Goal: Navigation & Orientation: Find specific page/section

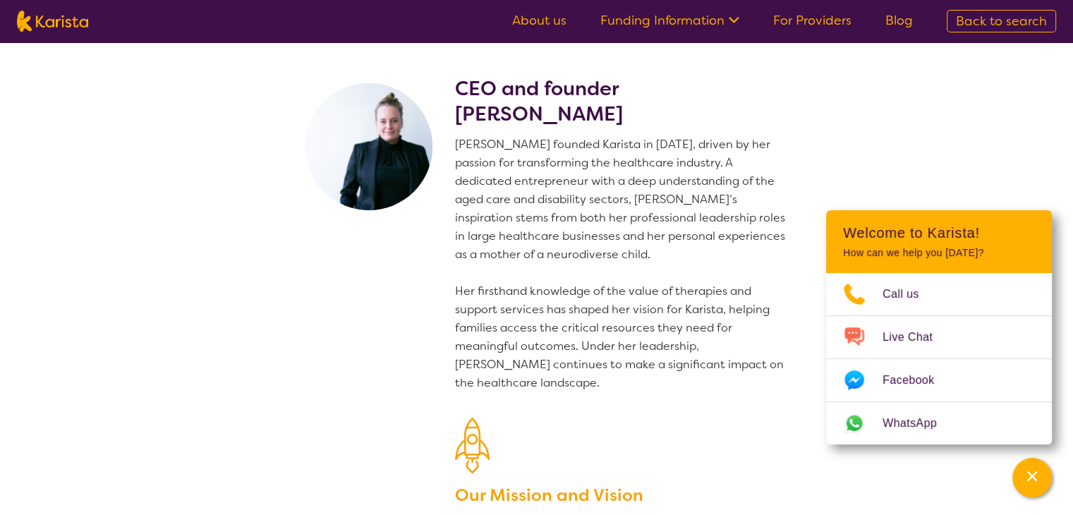
click at [739, 18] on icon at bounding box center [733, 20] width 11 height 6
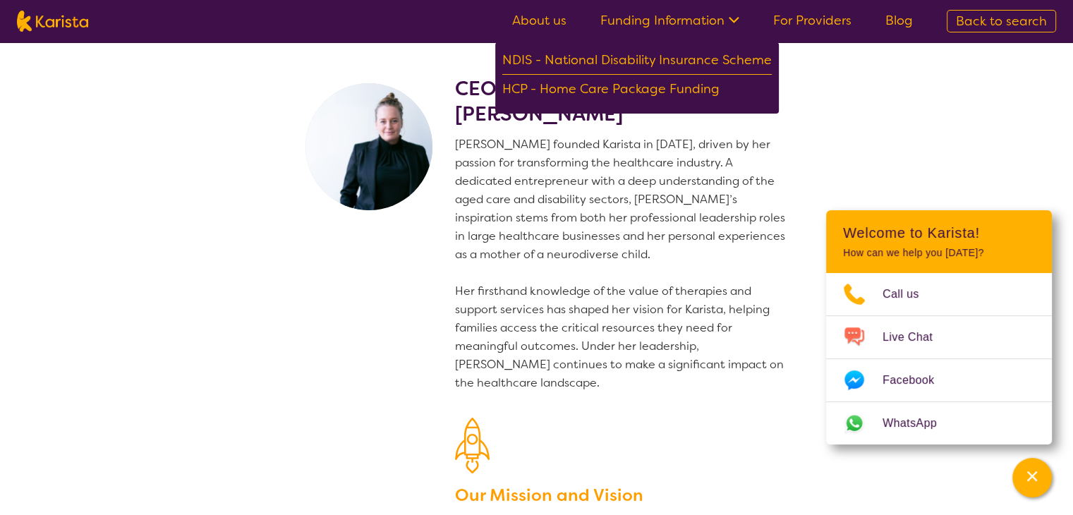
click at [547, 18] on link "About us" at bounding box center [539, 20] width 54 height 17
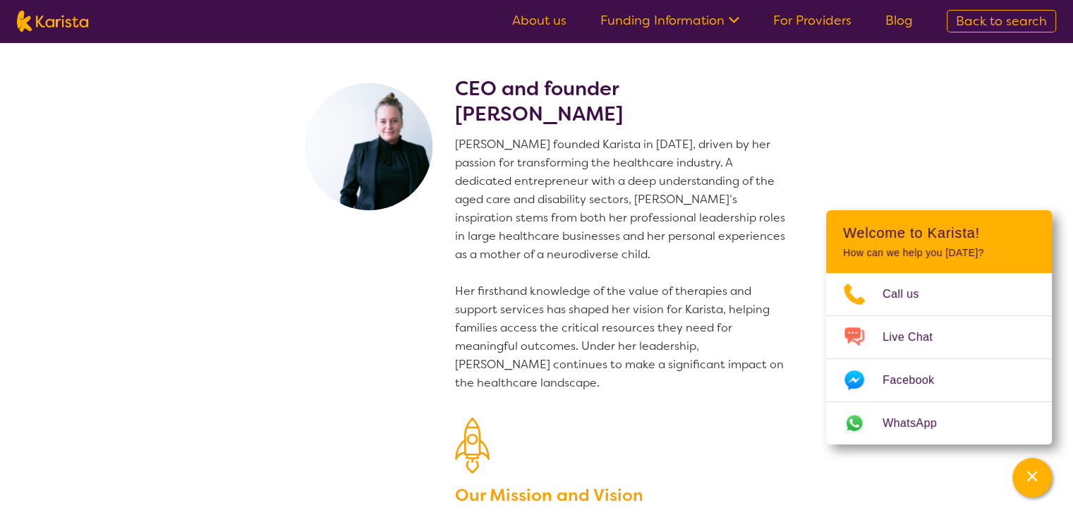
click at [829, 20] on link "For Providers" at bounding box center [812, 20] width 78 height 17
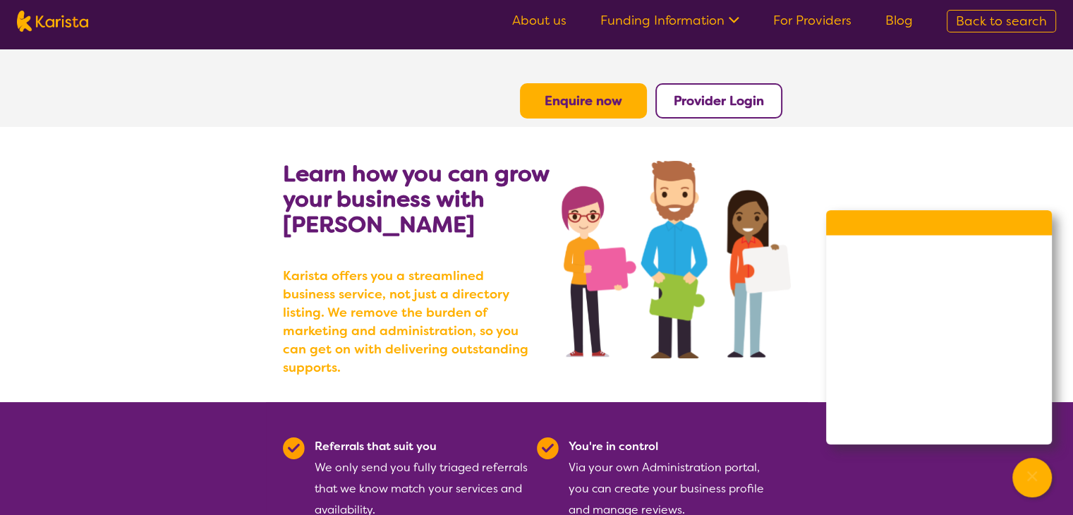
click at [549, 15] on link "About us" at bounding box center [539, 20] width 54 height 17
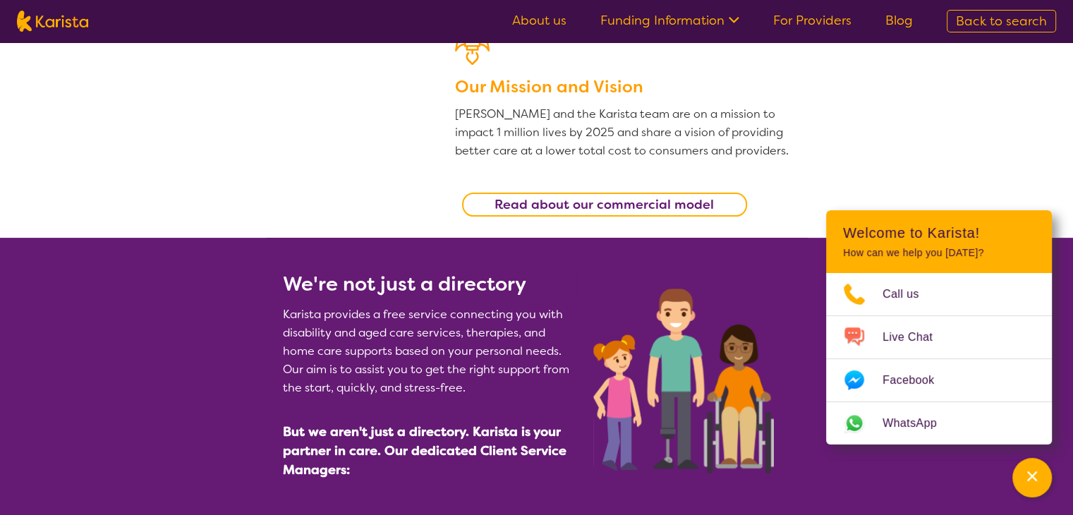
scroll to position [476, 0]
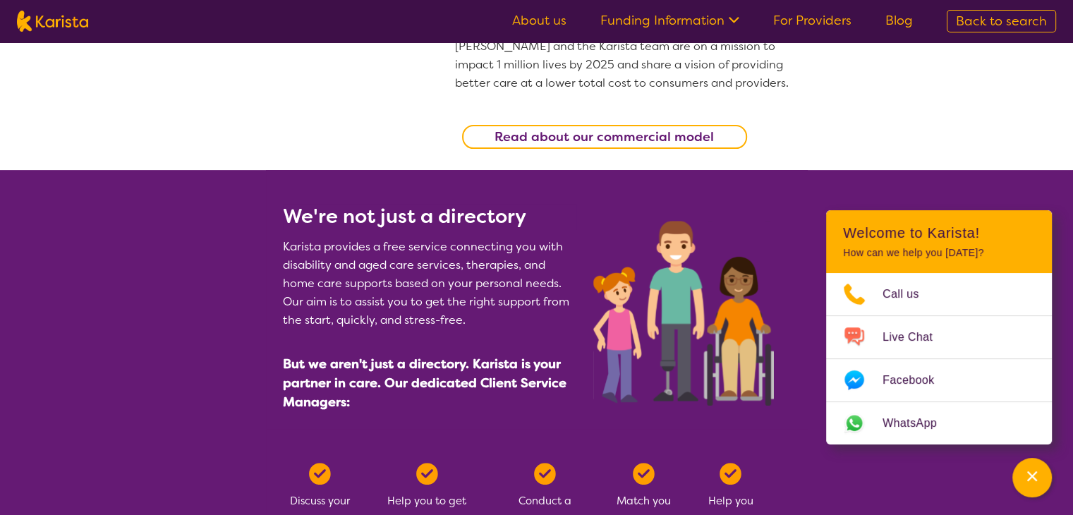
click at [592, 135] on b "Read about our commercial model" at bounding box center [603, 136] width 219 height 17
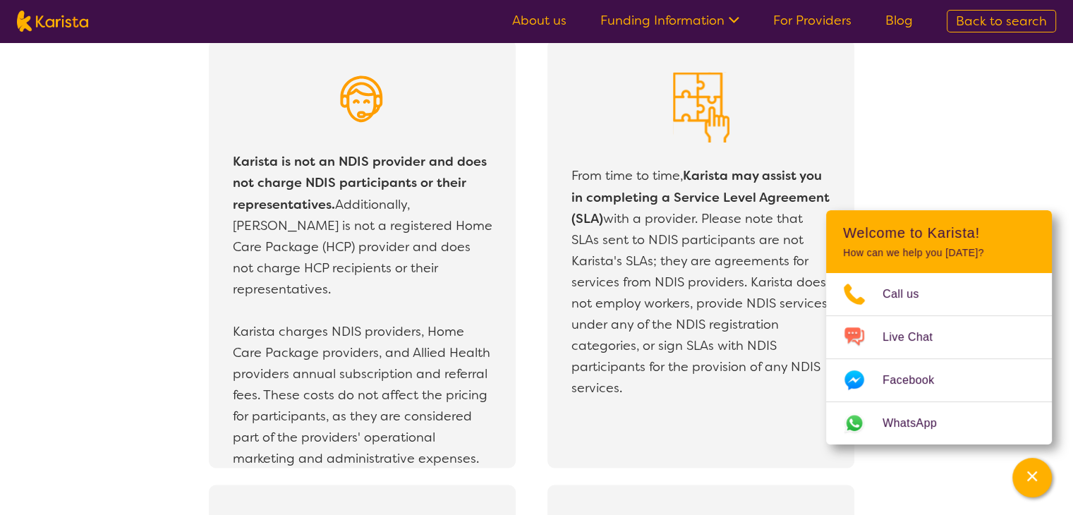
scroll to position [2487, 0]
